Goal: Navigation & Orientation: Find specific page/section

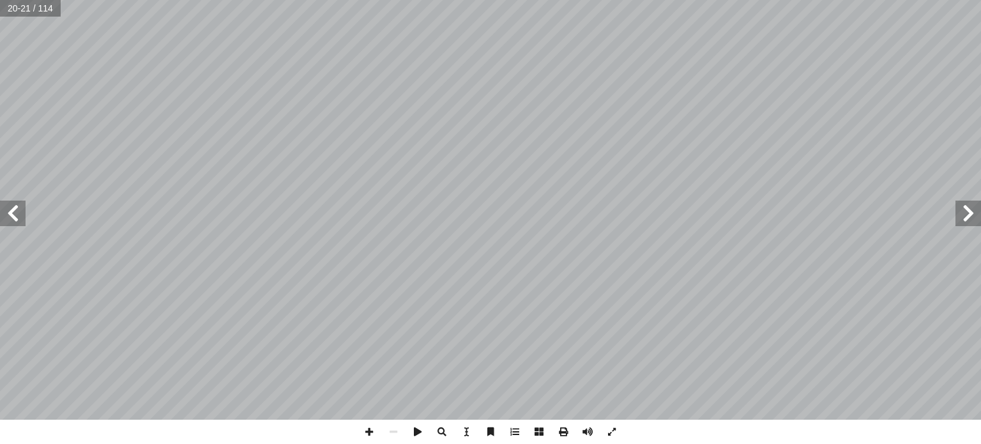
click at [971, 214] on span at bounding box center [968, 213] width 26 height 26
drag, startPoint x: 0, startPoint y: 0, endPoint x: 971, endPoint y: 214, distance: 994.4
click at [971, 214] on span at bounding box center [968, 213] width 26 height 26
click at [4, 209] on span at bounding box center [13, 213] width 26 height 26
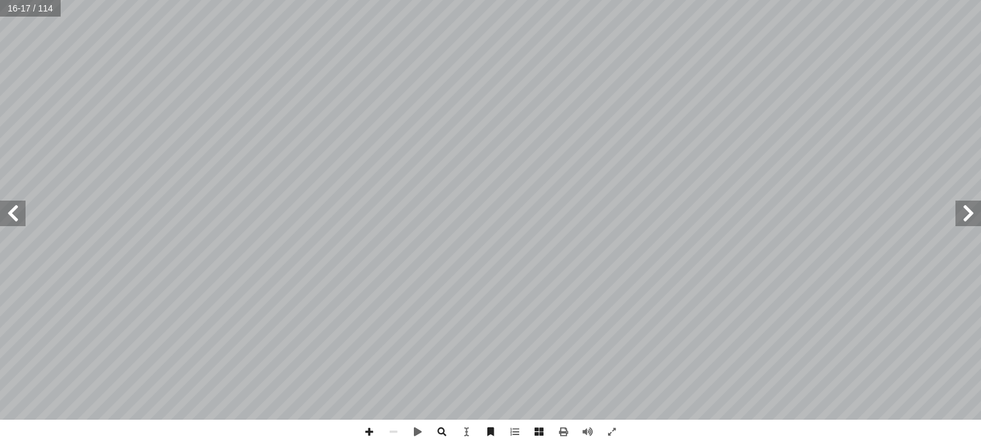
click at [973, 211] on span at bounding box center [968, 213] width 26 height 26
click at [18, 213] on span at bounding box center [13, 213] width 26 height 26
click at [969, 220] on span at bounding box center [968, 213] width 26 height 26
click at [370, 434] on span at bounding box center [369, 431] width 24 height 24
click at [391, 434] on span at bounding box center [393, 431] width 24 height 24
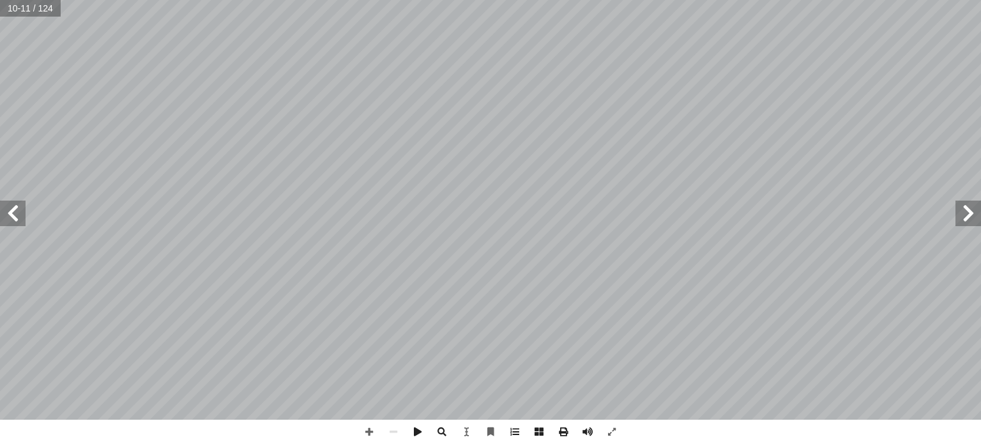
click at [7, 209] on span at bounding box center [13, 213] width 26 height 26
